Goal: Communication & Community: Answer question/provide support

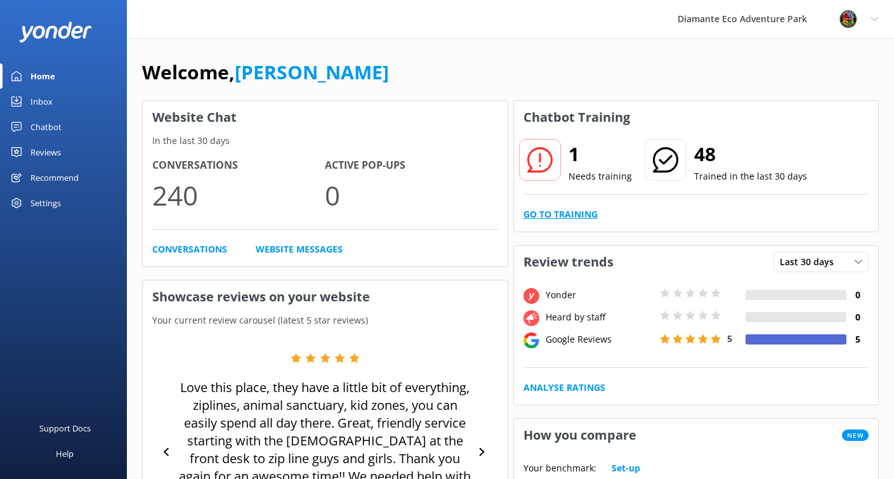
click at [579, 216] on link "Go to Training" at bounding box center [561, 215] width 74 height 14
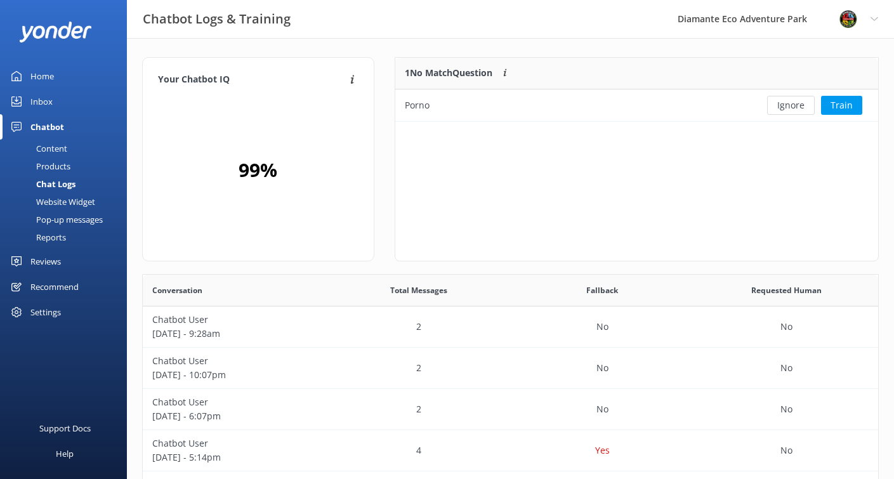
scroll to position [445, 736]
click at [793, 107] on button "Ignore" at bounding box center [791, 105] width 48 height 19
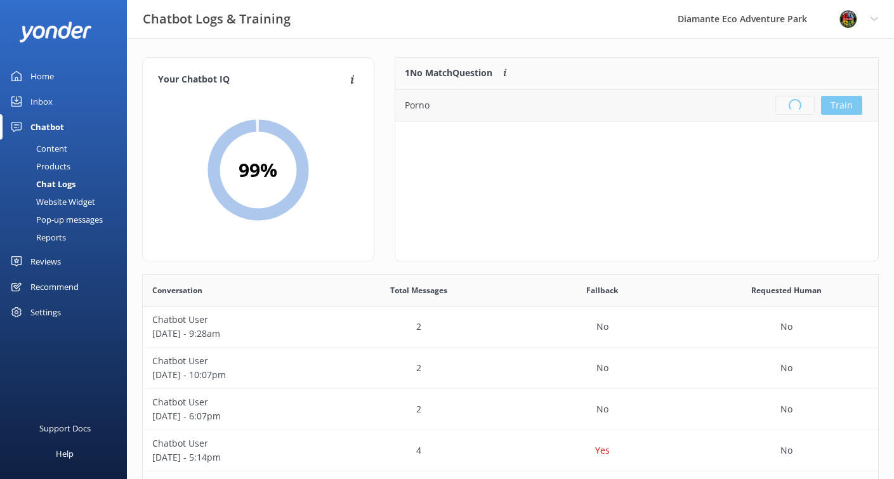
scroll to position [159, 483]
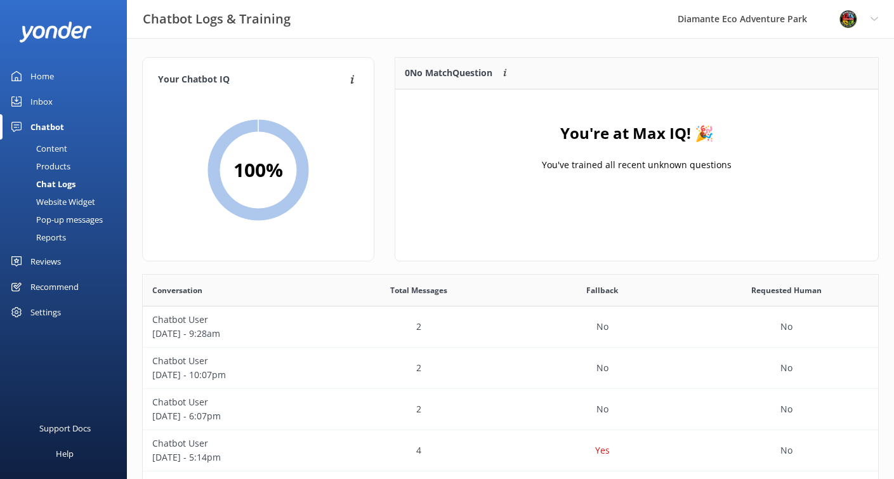
click at [23, 76] on link "Home" at bounding box center [63, 75] width 127 height 25
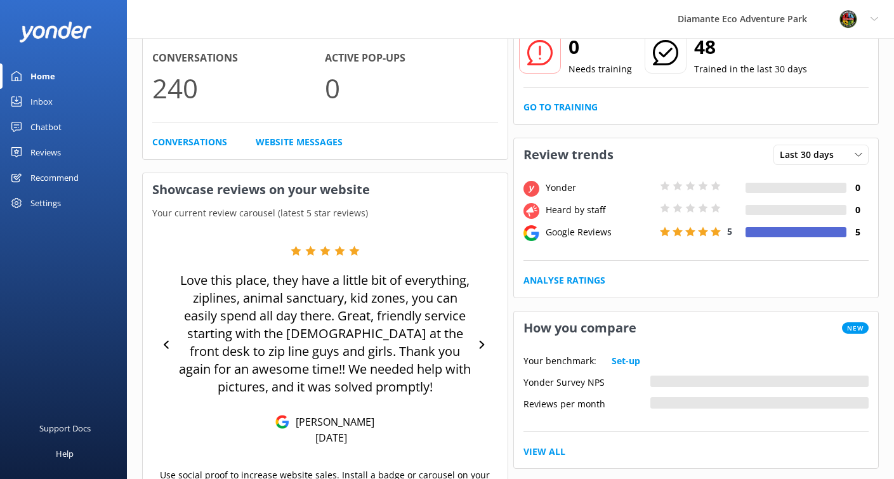
scroll to position [129, 0]
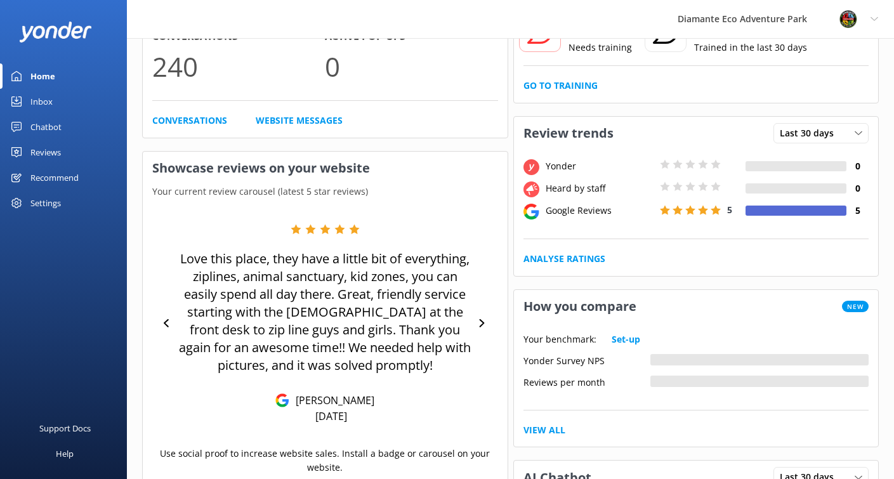
click at [50, 126] on div "Chatbot" at bounding box center [45, 126] width 31 height 25
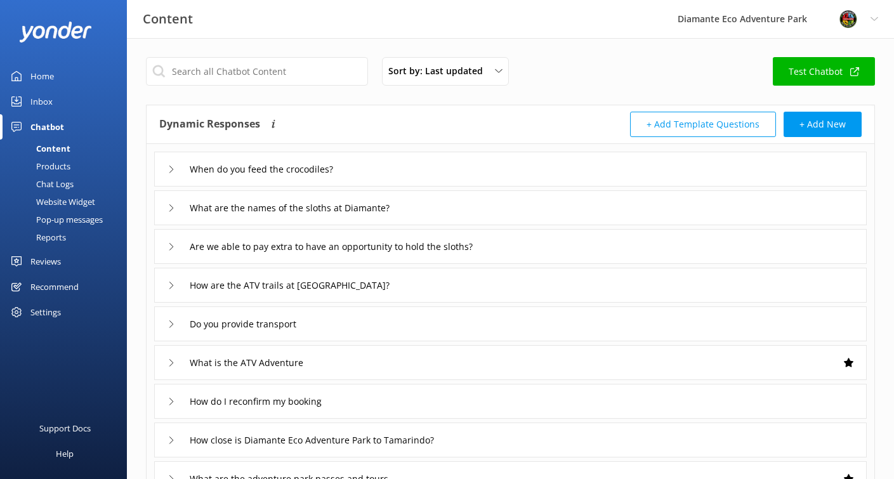
click at [43, 103] on div "Inbox" at bounding box center [41, 101] width 22 height 25
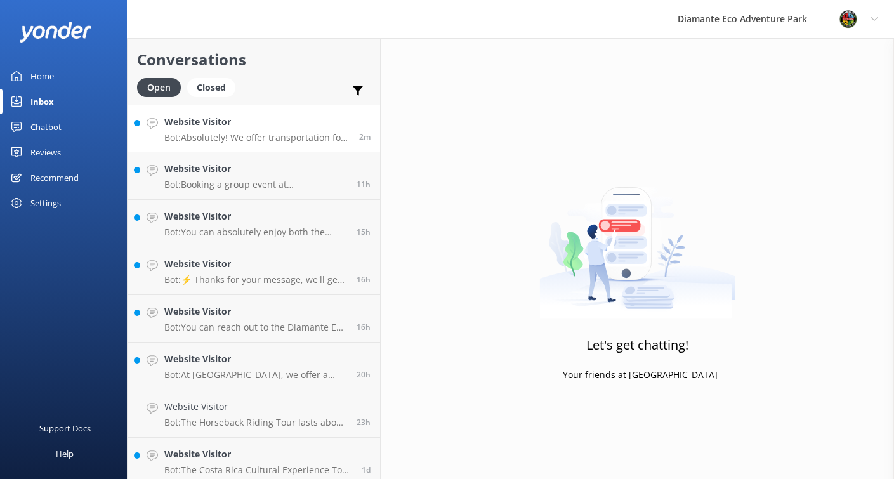
click at [350, 135] on div "2m" at bounding box center [360, 128] width 21 height 27
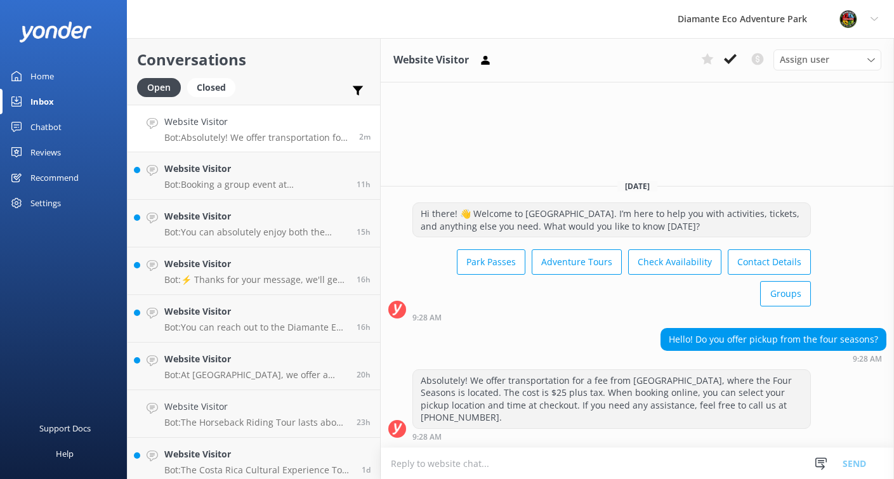
click at [454, 463] on textarea at bounding box center [638, 463] width 514 height 31
drag, startPoint x: 549, startPoint y: 393, endPoint x: 587, endPoint y: 394, distance: 38.1
click at [587, 394] on div "Absolutely! We offer transportation for a fee from [GEOGRAPHIC_DATA], where the…" at bounding box center [611, 399] width 397 height 58
click at [605, 406] on div "Absolutely! We offer transportation for a fee from [GEOGRAPHIC_DATA], where the…" at bounding box center [611, 399] width 397 height 58
click at [595, 387] on div "Absolutely! We offer transportation for a fee from [GEOGRAPHIC_DATA], where the…" at bounding box center [611, 399] width 397 height 58
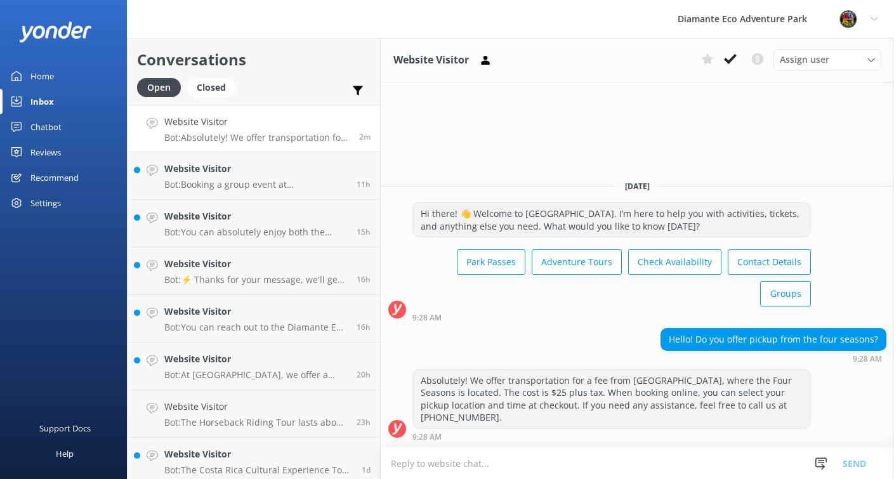
click at [523, 464] on textarea at bounding box center [638, 463] width 514 height 31
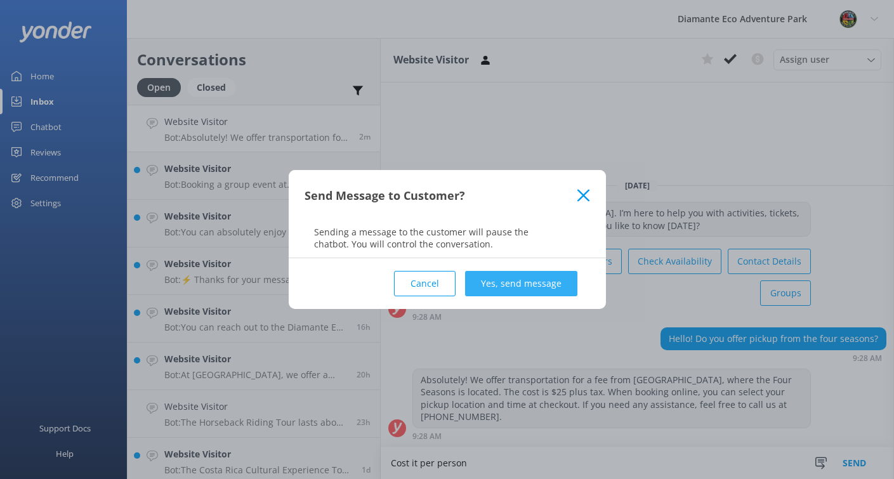
type textarea "Cost it per person"
click at [527, 281] on button "Yes, send message" at bounding box center [521, 283] width 112 height 25
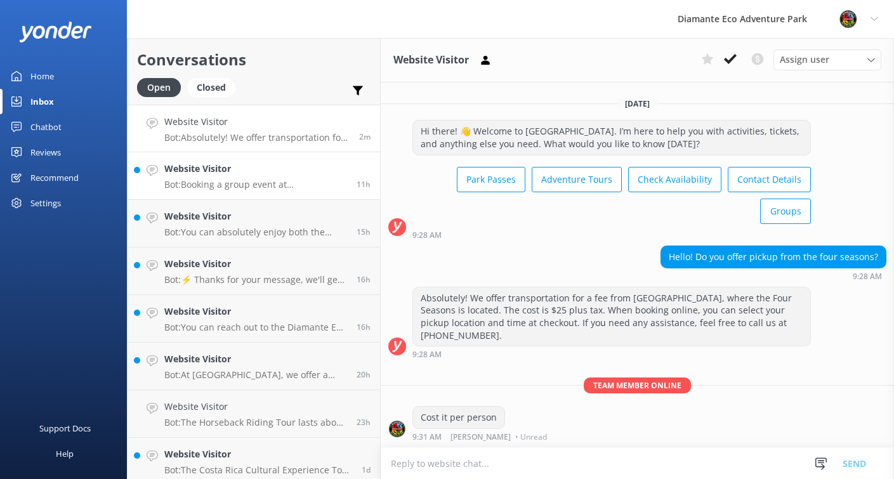
click at [202, 187] on p "Bot: Booking a group event at [GEOGRAPHIC_DATA] is a breeze! Just fill out the …" at bounding box center [255, 184] width 183 height 11
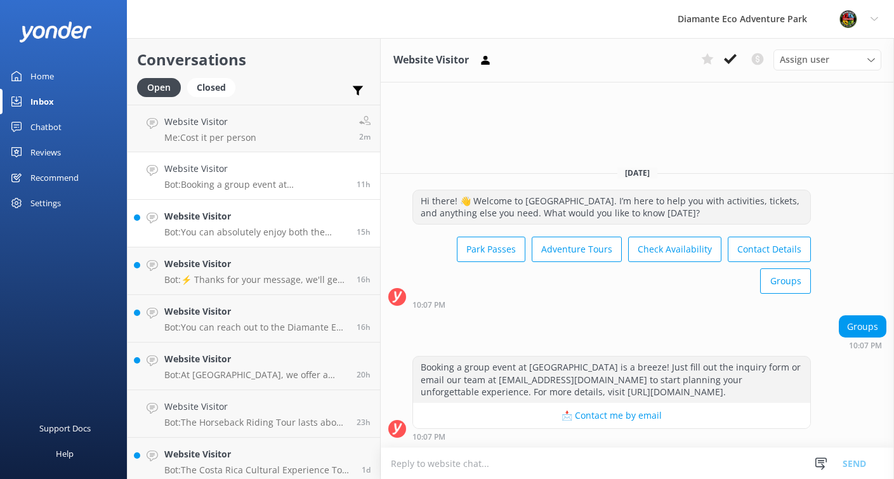
click at [216, 232] on p "Bot: You can absolutely enjoy both the Adventure Pass and the ATV Adventure in …" at bounding box center [255, 232] width 183 height 11
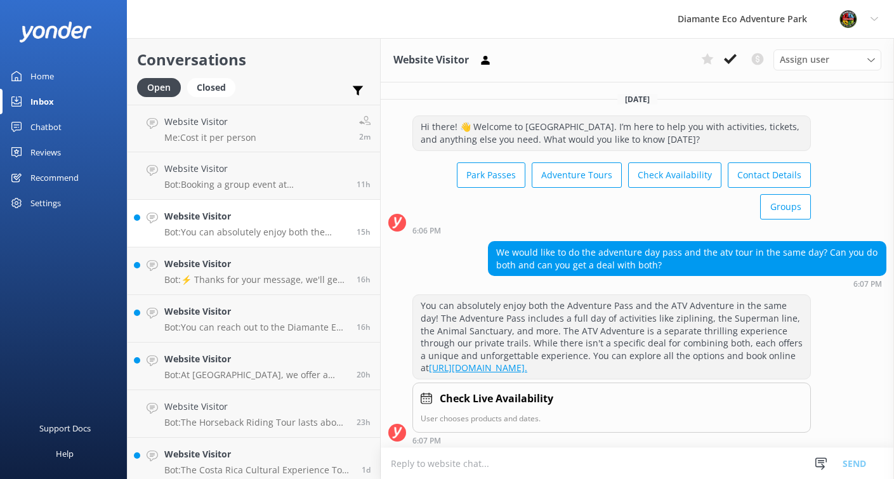
scroll to position [3, 0]
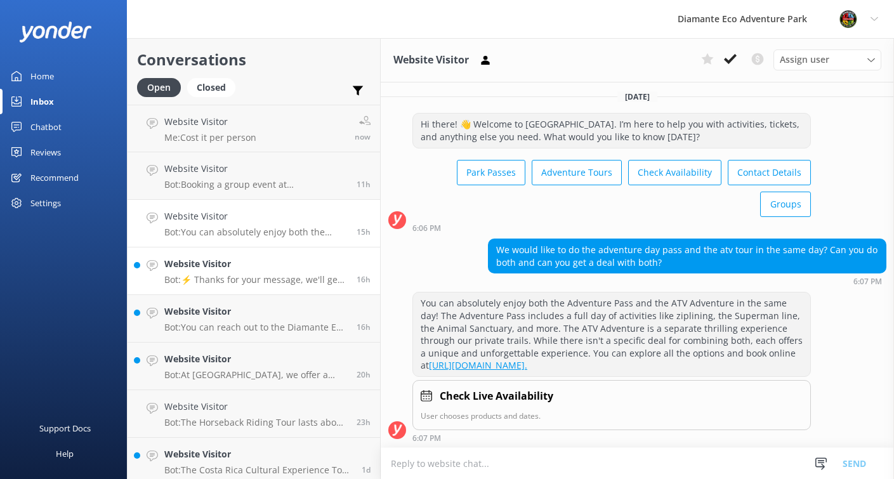
click at [208, 272] on div "Website Visitor Bot: ⚡ Thanks for your message, we'll get back to you as soon a…" at bounding box center [255, 271] width 183 height 28
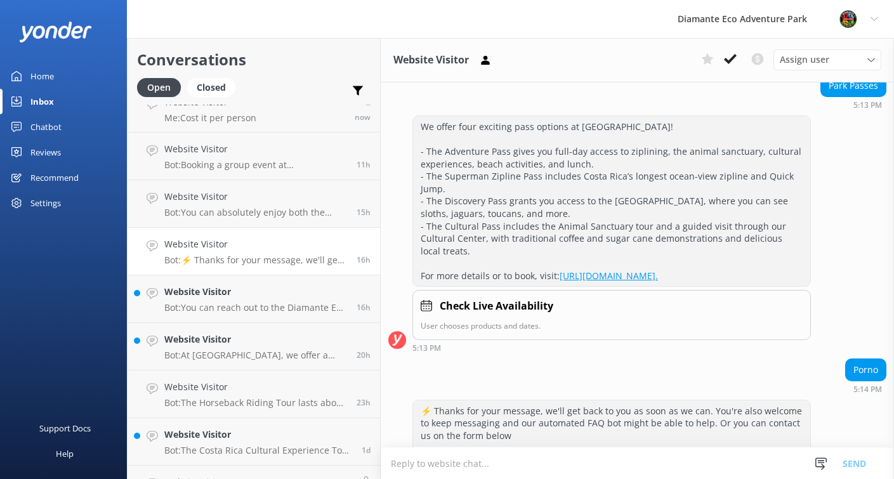
scroll to position [235, 0]
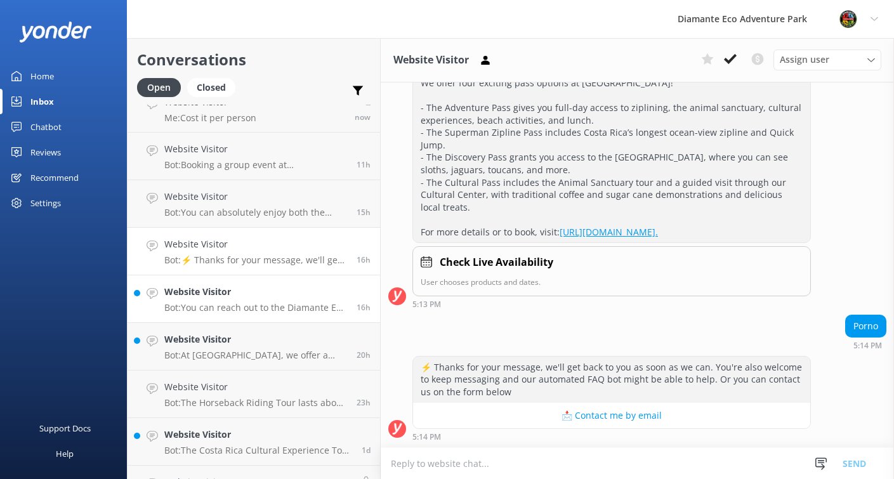
click at [213, 302] on p "Bot: You can reach out to the Diamante Eco Adventure Park team by calling [PHON…" at bounding box center [255, 307] width 183 height 11
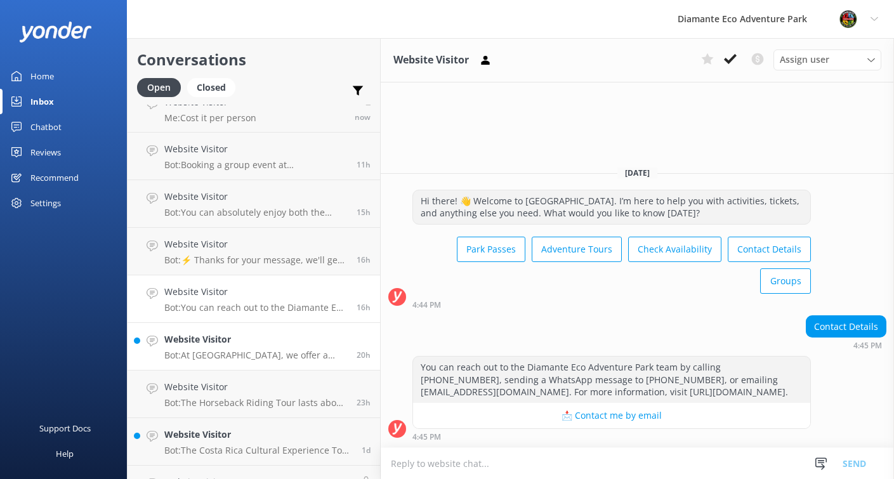
click at [200, 344] on h4 "Website Visitor" at bounding box center [255, 340] width 183 height 14
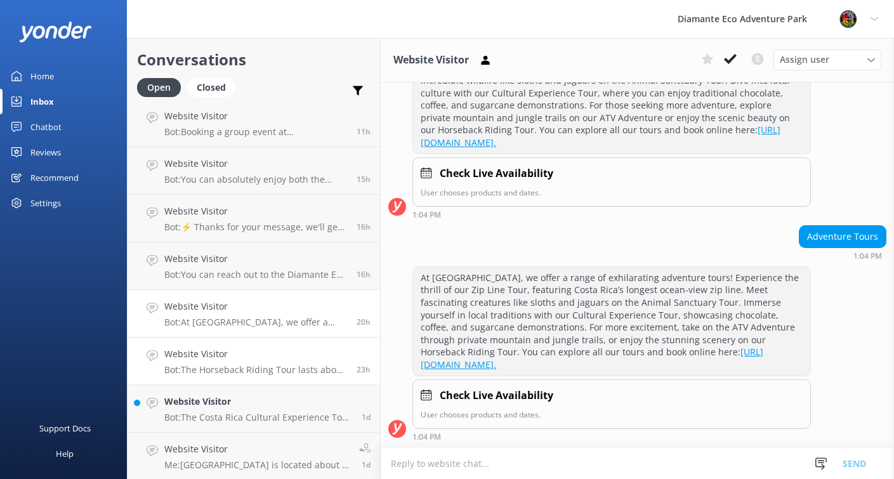
scroll to position [55, 0]
click at [220, 358] on h4 "Website Visitor" at bounding box center [255, 352] width 183 height 14
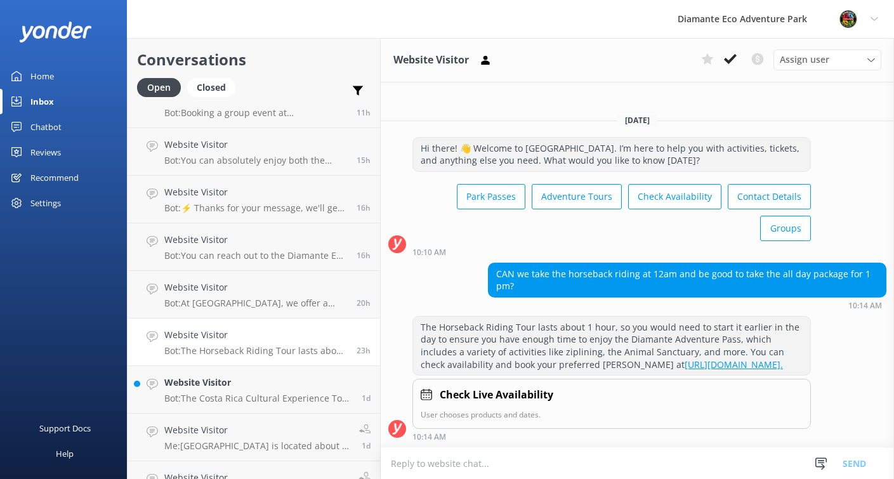
scroll to position [91, 0]
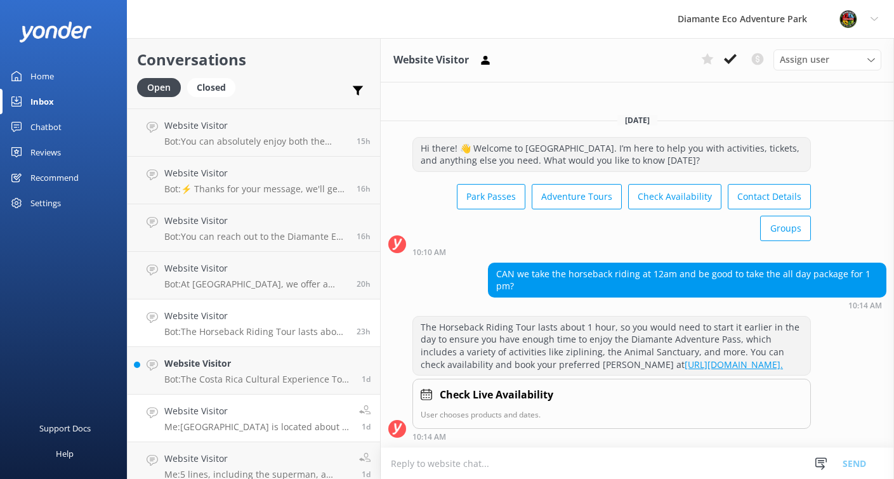
click at [205, 403] on link "Website Visitor Me: [GEOGRAPHIC_DATA] is located about 1 hour from [GEOGRAPHIC_…" at bounding box center [254, 419] width 253 height 48
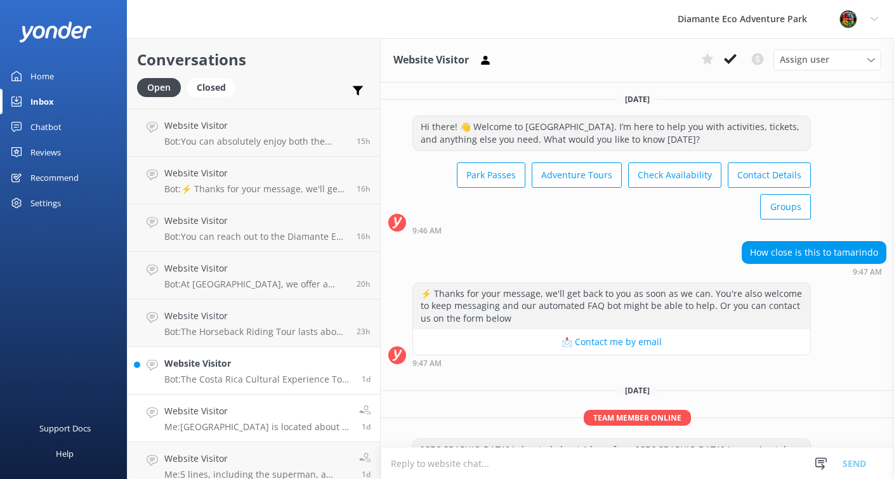
scroll to position [44, 0]
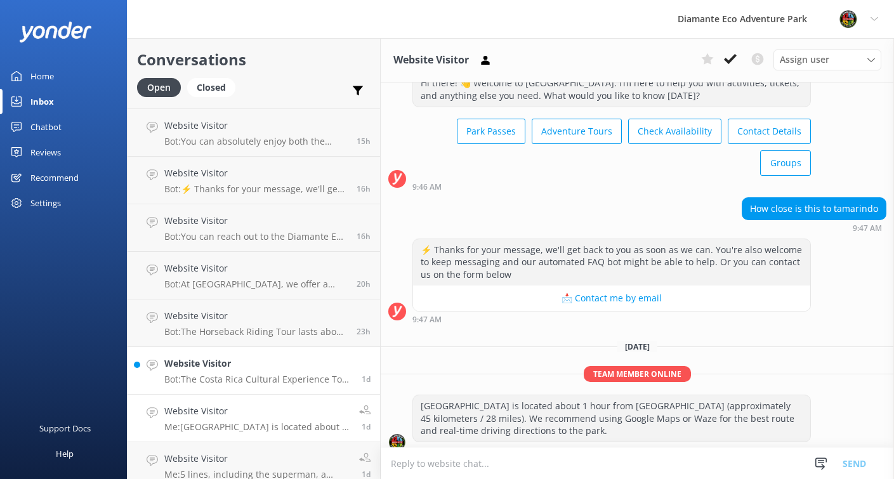
click at [204, 369] on h4 "Website Visitor" at bounding box center [258, 364] width 188 height 14
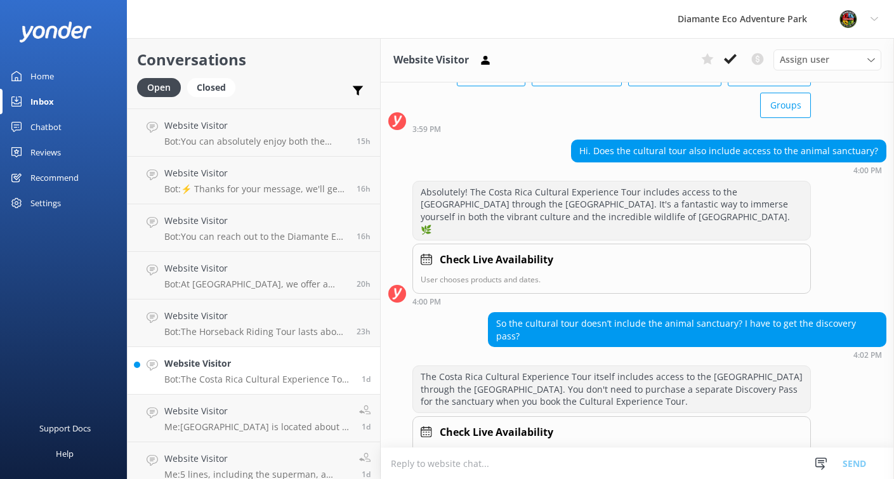
scroll to position [113, 0]
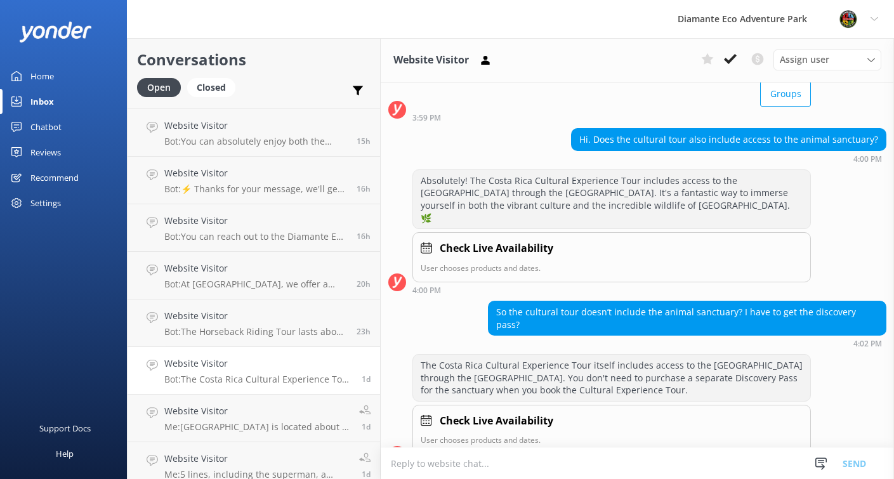
click at [47, 67] on div "Home" at bounding box center [41, 75] width 23 height 25
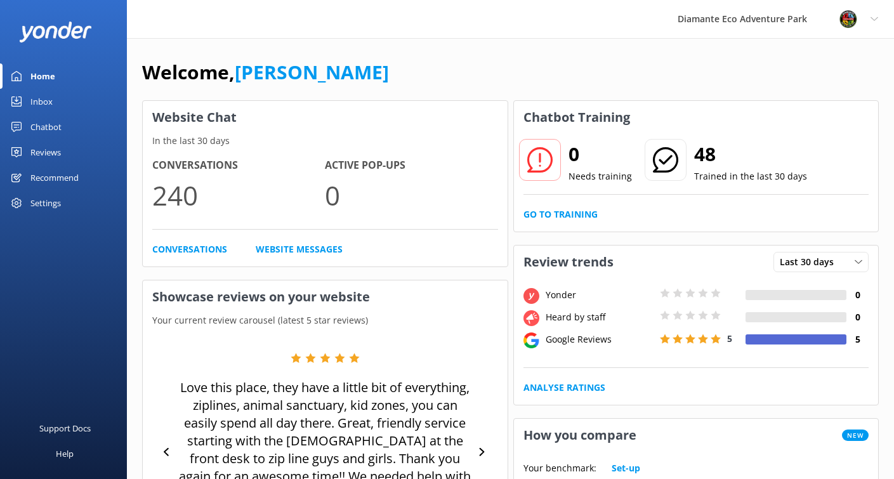
click at [49, 100] on div "Inbox" at bounding box center [41, 101] width 22 height 25
